Goal: Information Seeking & Learning: Learn about a topic

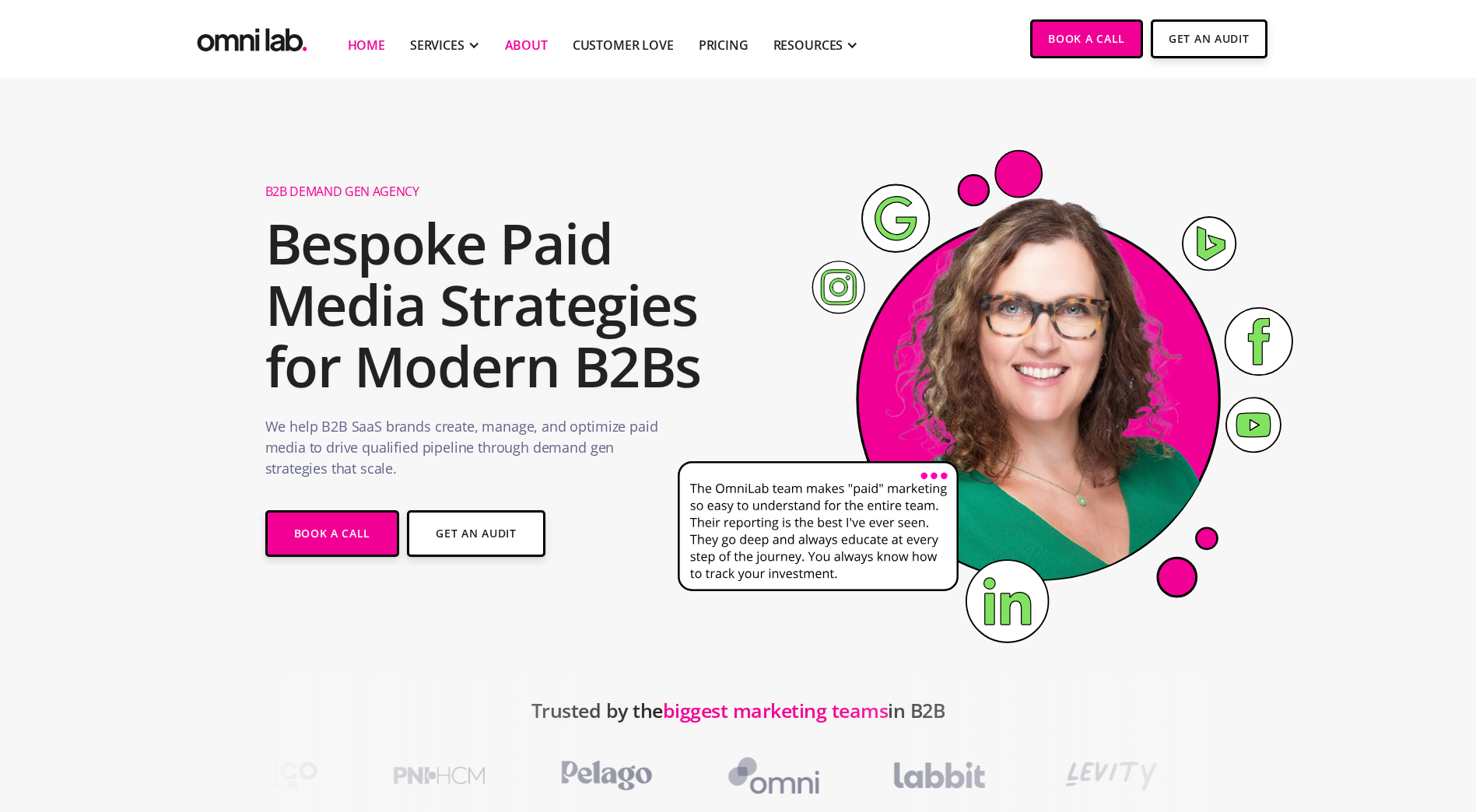
click at [535, 47] on link "About" at bounding box center [526, 45] width 43 height 19
